Goal: Transaction & Acquisition: Subscribe to service/newsletter

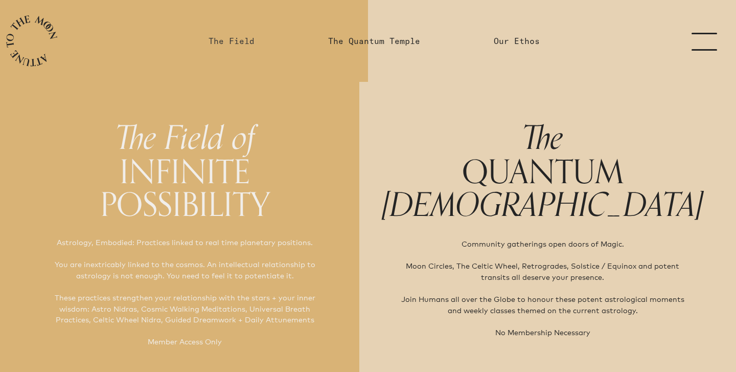
click at [228, 39] on link "The Field" at bounding box center [232, 41] width 46 height 12
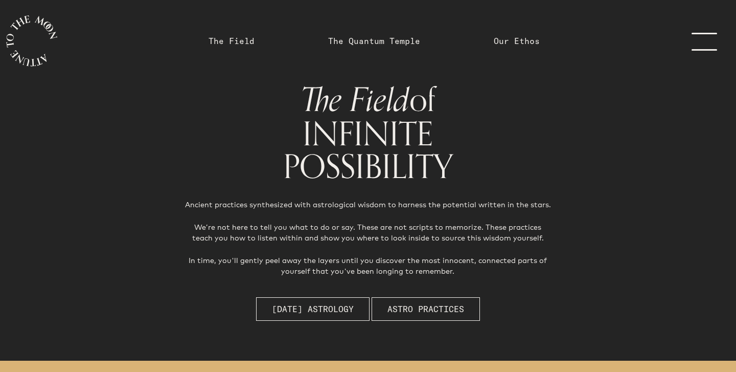
click at [698, 44] on link "menu" at bounding box center [710, 41] width 51 height 82
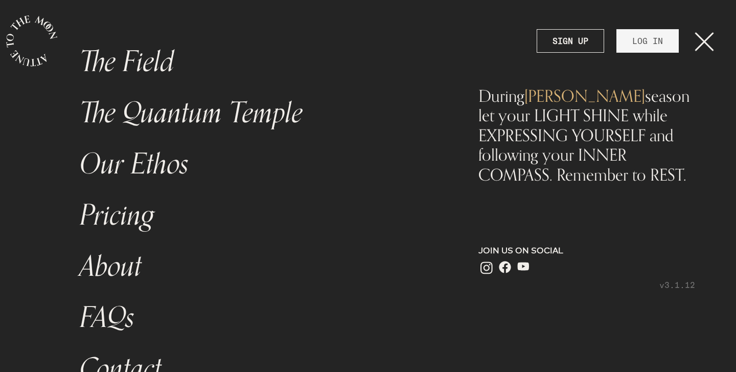
scroll to position [91, 0]
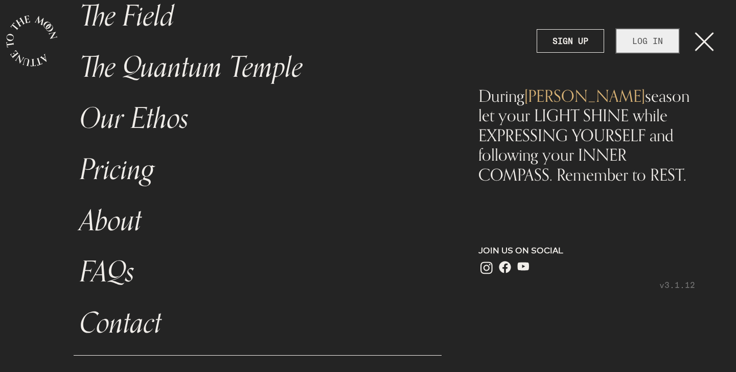
click at [655, 44] on link "LOG IN" at bounding box center [648, 41] width 62 height 24
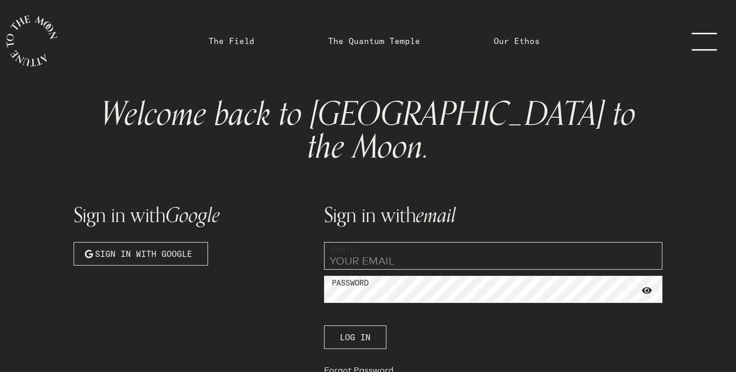
click at [410, 242] on input "email" at bounding box center [493, 256] width 339 height 28
type input "[PERSON_NAME][EMAIL_ADDRESS][PERSON_NAME][PERSON_NAME][DOMAIN_NAME]"
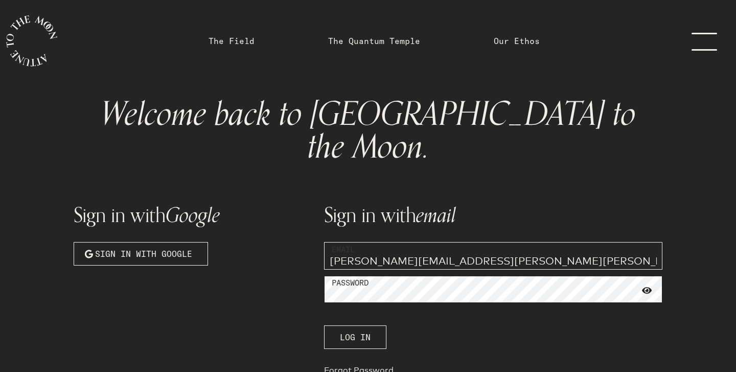
click at [324, 325] on button "Log In" at bounding box center [355, 337] width 62 height 24
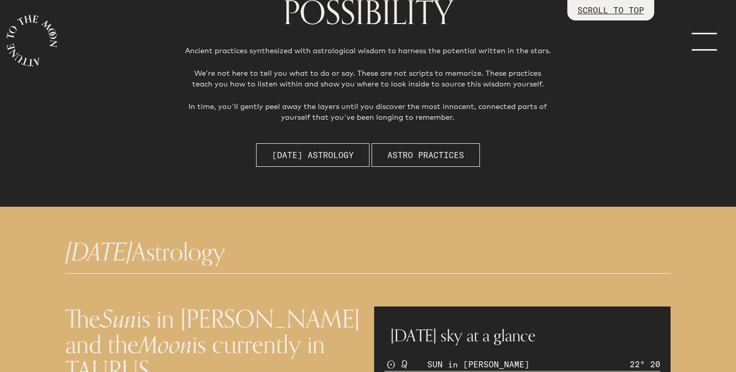
scroll to position [259, 0]
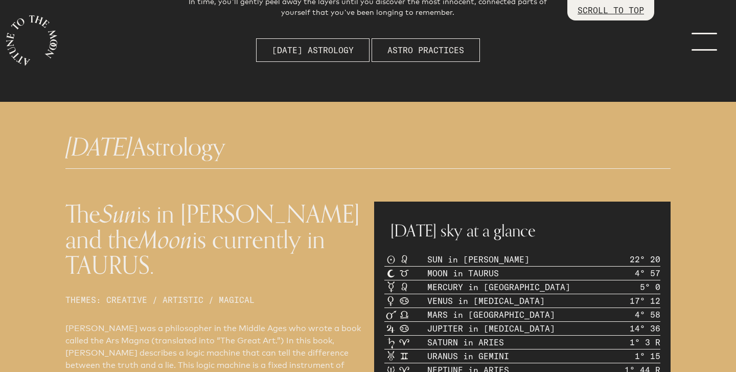
click at [711, 50] on link "menu" at bounding box center [710, 41] width 51 height 82
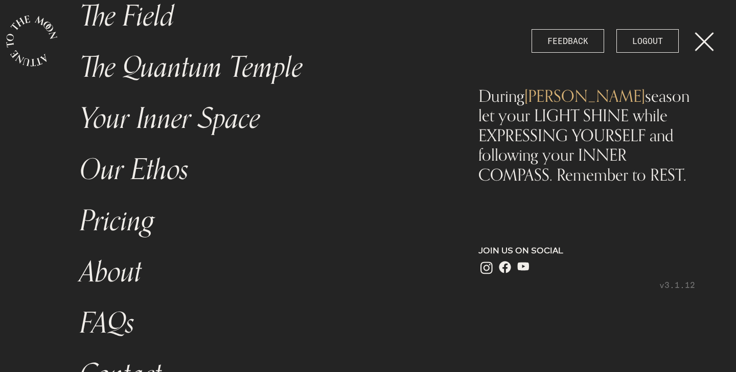
click at [711, 50] on link "menu" at bounding box center [710, 41] width 51 height 82
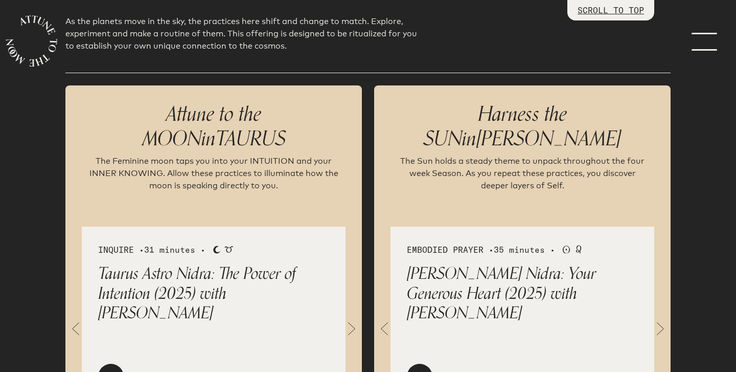
scroll to position [1099, 0]
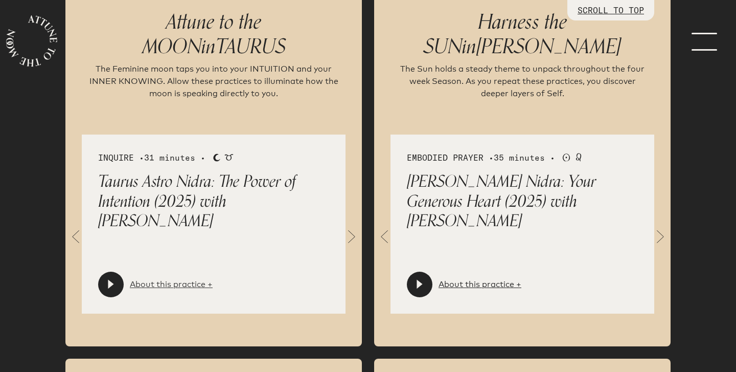
click at [166, 287] on link "About this practice +" at bounding box center [171, 284] width 83 height 12
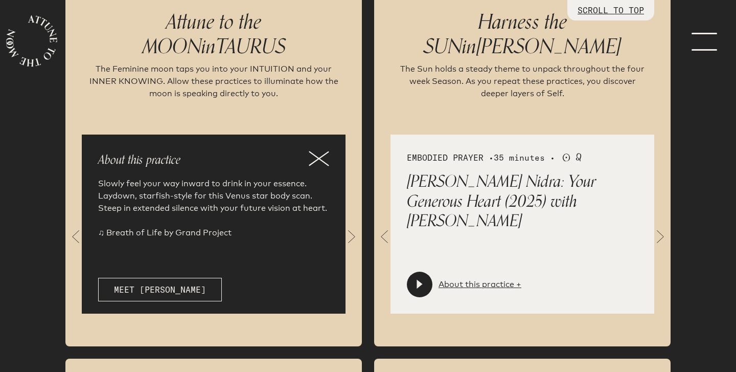
click at [328, 156] on icon at bounding box center [319, 158] width 20 height 15
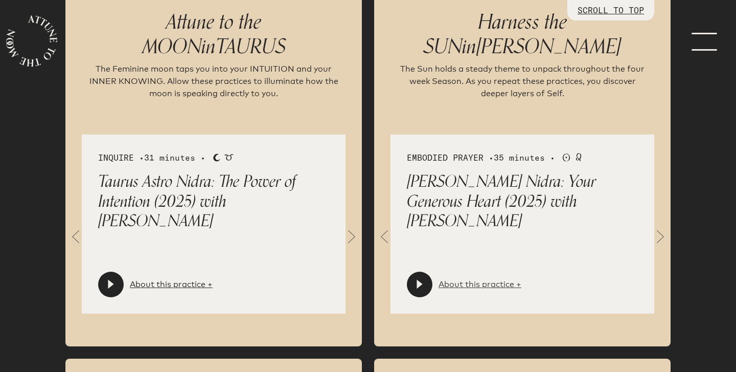
click at [475, 290] on link "About this practice +" at bounding box center [480, 284] width 83 height 12
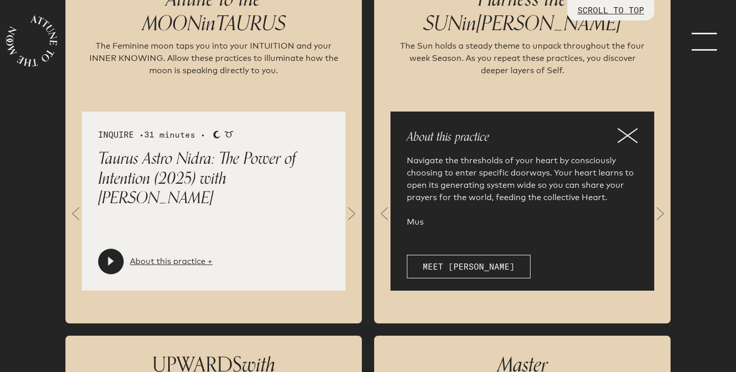
scroll to position [1136, 0]
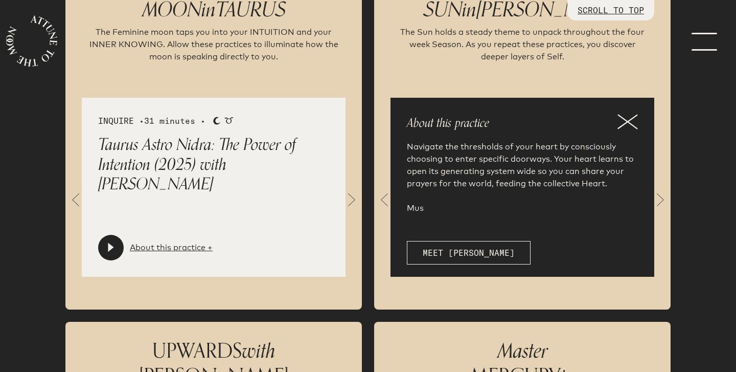
click at [117, 247] on div at bounding box center [111, 248] width 26 height 26
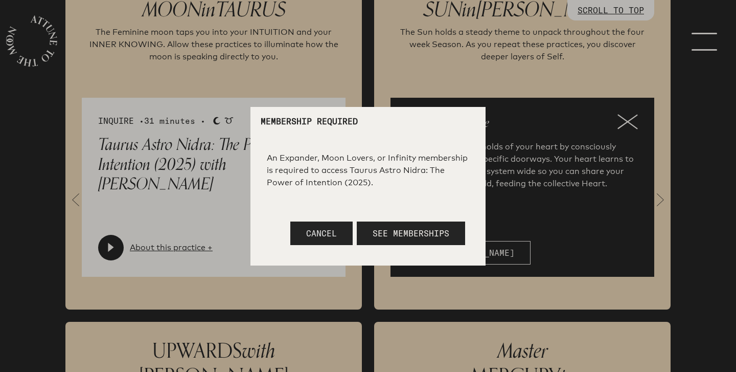
click at [346, 232] on button "Cancel" at bounding box center [321, 233] width 62 height 24
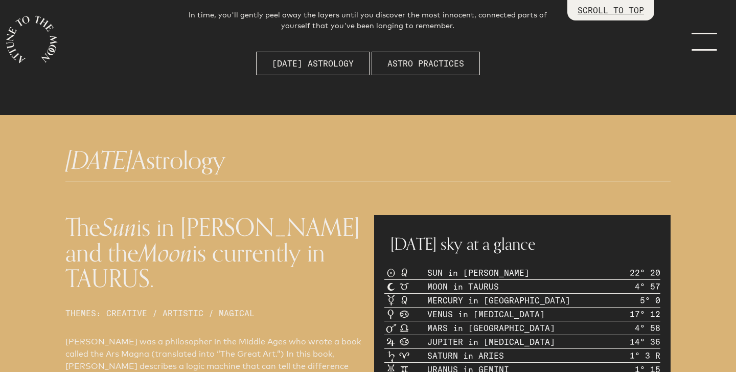
scroll to position [0, 0]
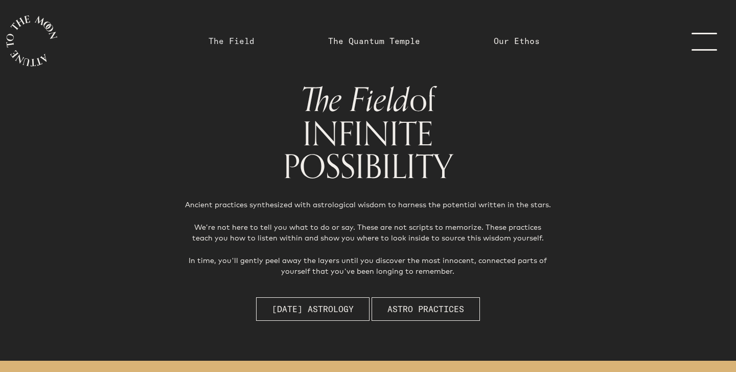
click at [248, 39] on link "The Field" at bounding box center [232, 41] width 46 height 12
click at [354, 46] on link "The Quantum Temple" at bounding box center [374, 41] width 92 height 12
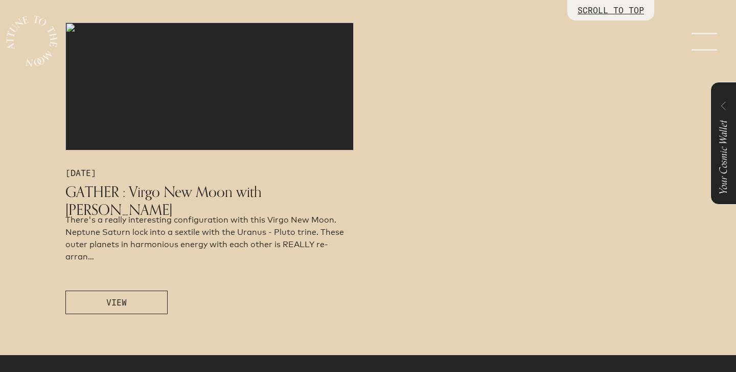
scroll to position [567, 0]
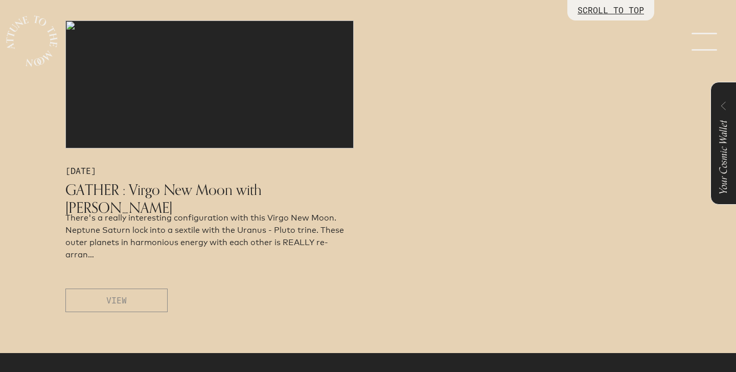
click at [122, 308] on button "VIEW" at bounding box center [116, 300] width 102 height 24
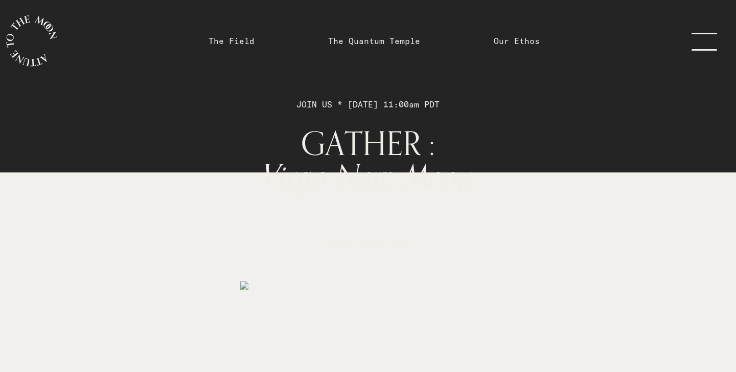
click at [516, 42] on link "Our Ethos" at bounding box center [517, 41] width 46 height 12
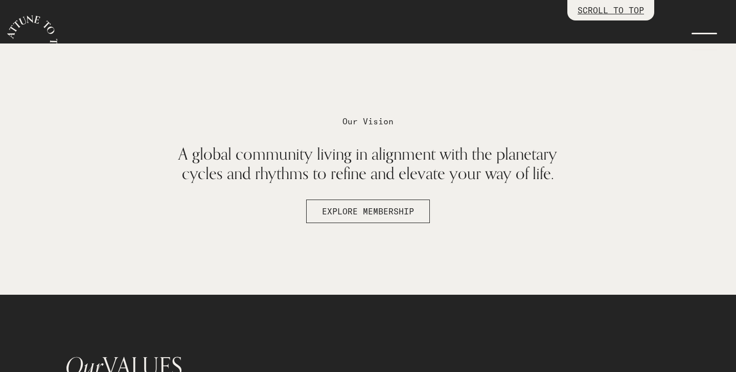
scroll to position [726, 0]
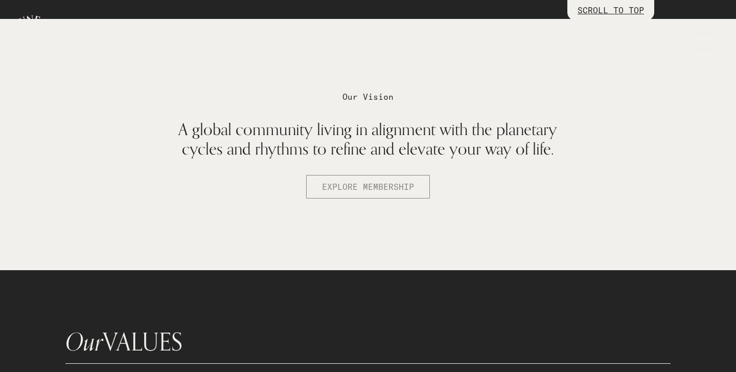
click at [337, 184] on span "EXPLORE MEMBERSHIP" at bounding box center [368, 187] width 92 height 12
